Goal: Task Accomplishment & Management: Manage account settings

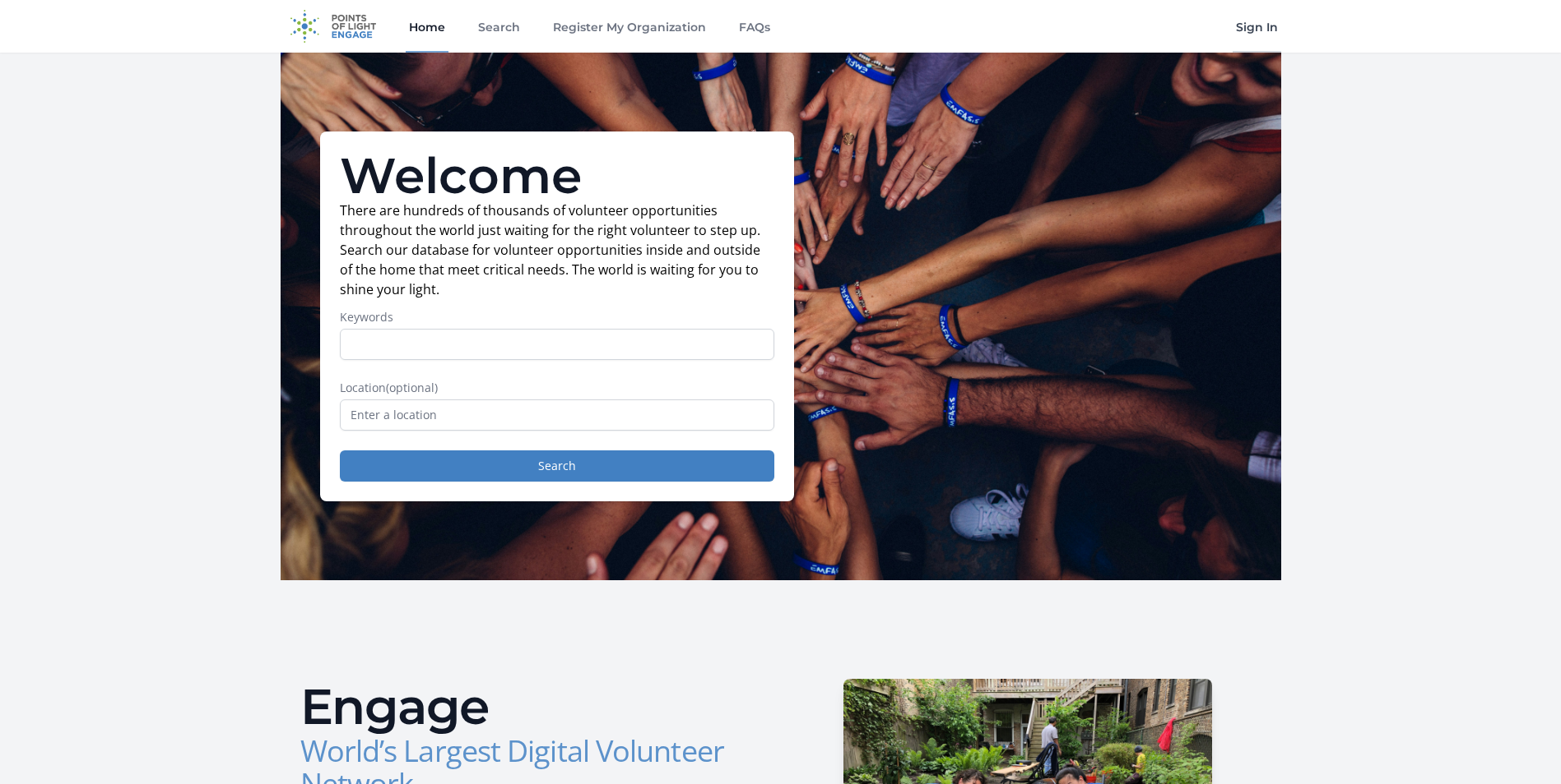
click at [627, 26] on link "Sign In" at bounding box center [1256, 26] width 49 height 53
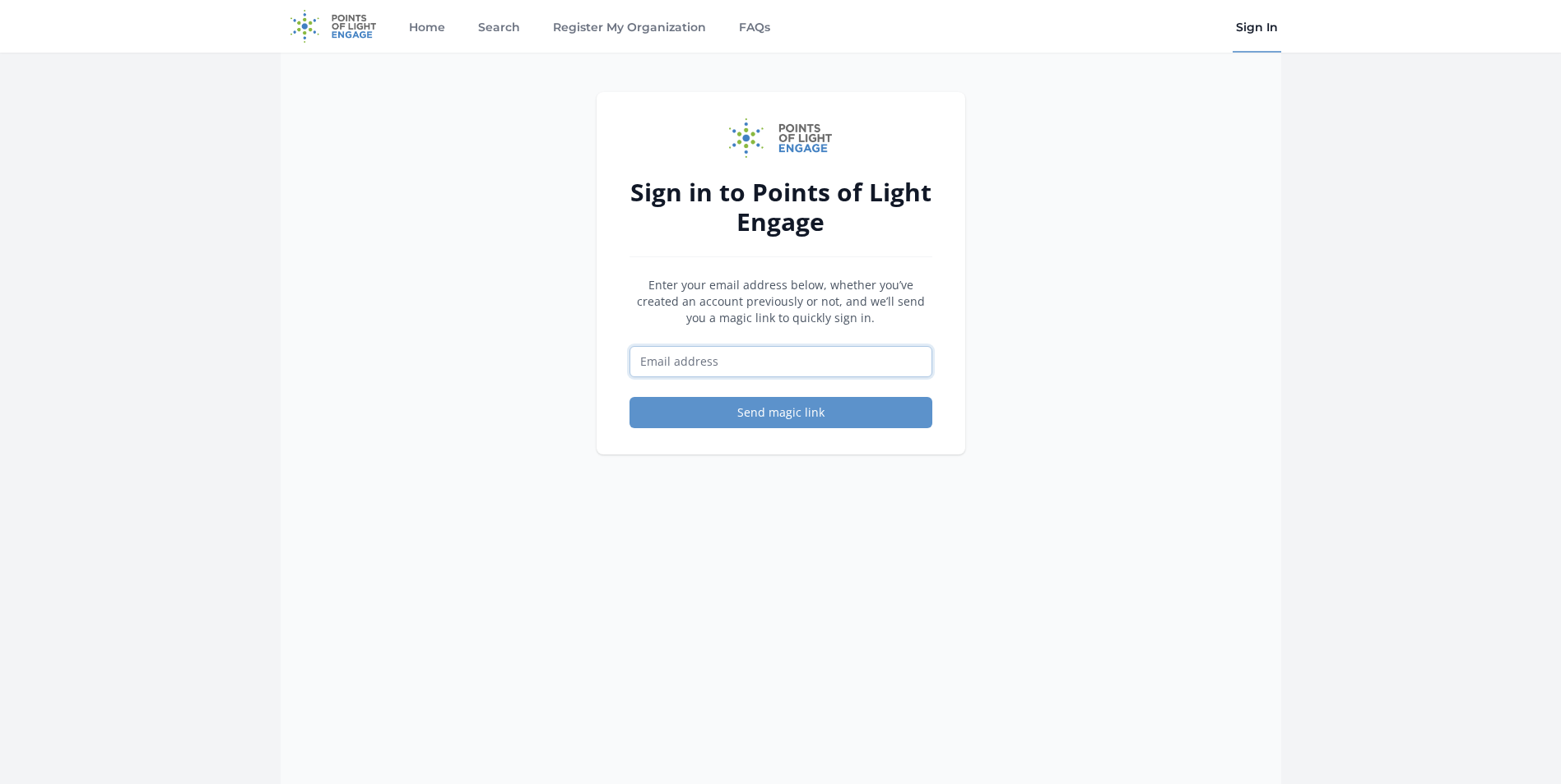
click at [707, 356] on input "Email address" at bounding box center [780, 361] width 303 height 31
type input "[EMAIL_ADDRESS][DOMAIN_NAME]"
click at [760, 422] on button "Send magic link" at bounding box center [780, 412] width 303 height 31
